Goal: Transaction & Acquisition: Obtain resource

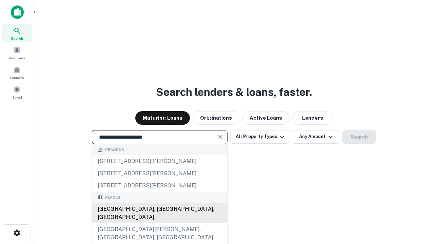
click at [159, 223] on div "[GEOGRAPHIC_DATA], [GEOGRAPHIC_DATA], [GEOGRAPHIC_DATA]" at bounding box center [159, 213] width 135 height 20
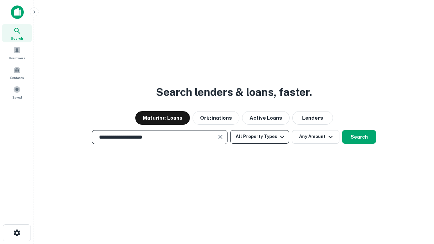
type input "**********"
click at [260, 137] on button "All Property Types" at bounding box center [259, 137] width 59 height 14
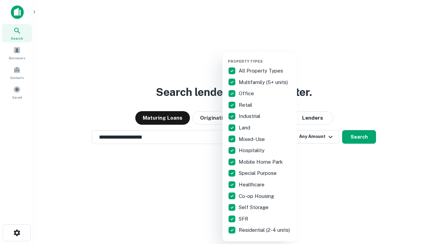
click at [265, 57] on button "button" at bounding box center [265, 57] width 75 height 0
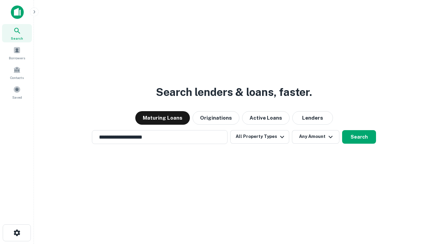
scroll to position [11, 0]
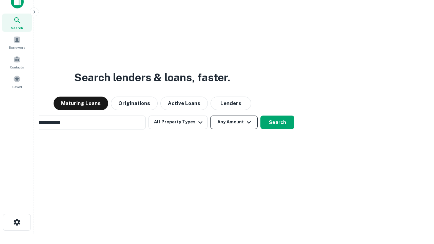
click at [210, 116] on button "Any Amount" at bounding box center [233, 123] width 47 height 14
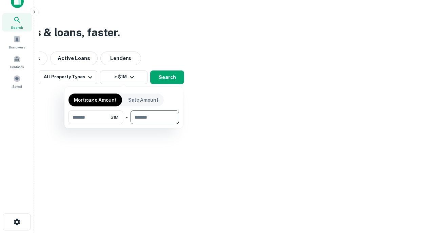
type input "*******"
click at [124, 124] on button "button" at bounding box center [123, 124] width 111 height 0
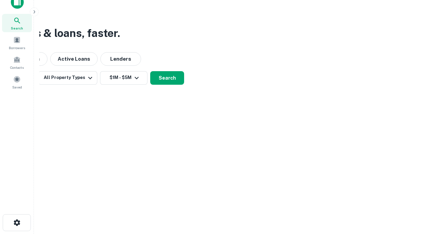
scroll to position [4, 125]
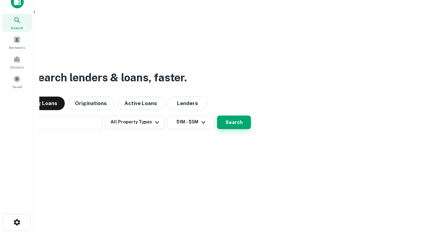
click at [217, 116] on button "Search" at bounding box center [234, 123] width 34 height 14
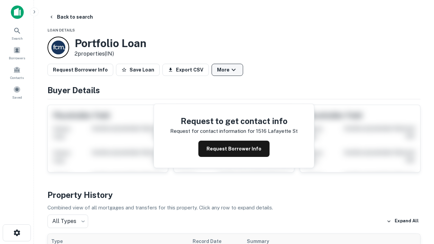
click at [227, 70] on button "More" at bounding box center [228, 70] width 32 height 12
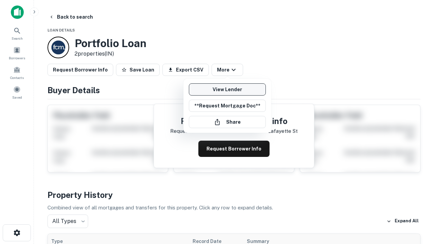
click at [227, 90] on link "View Lender" at bounding box center [227, 89] width 77 height 12
